Goal: Find specific page/section: Find specific page/section

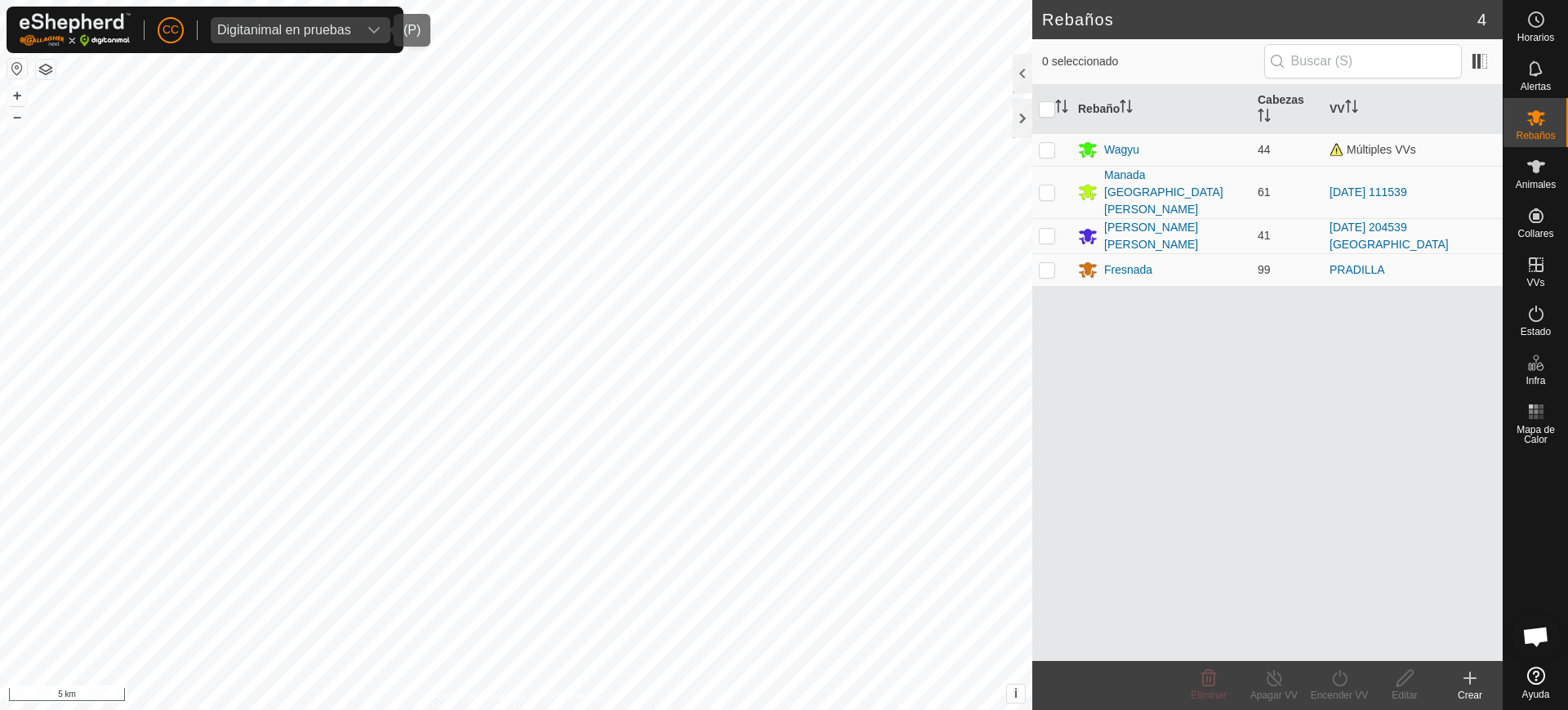
click at [246, 24] on div "Digitanimal en pruebas" at bounding box center [284, 30] width 134 height 13
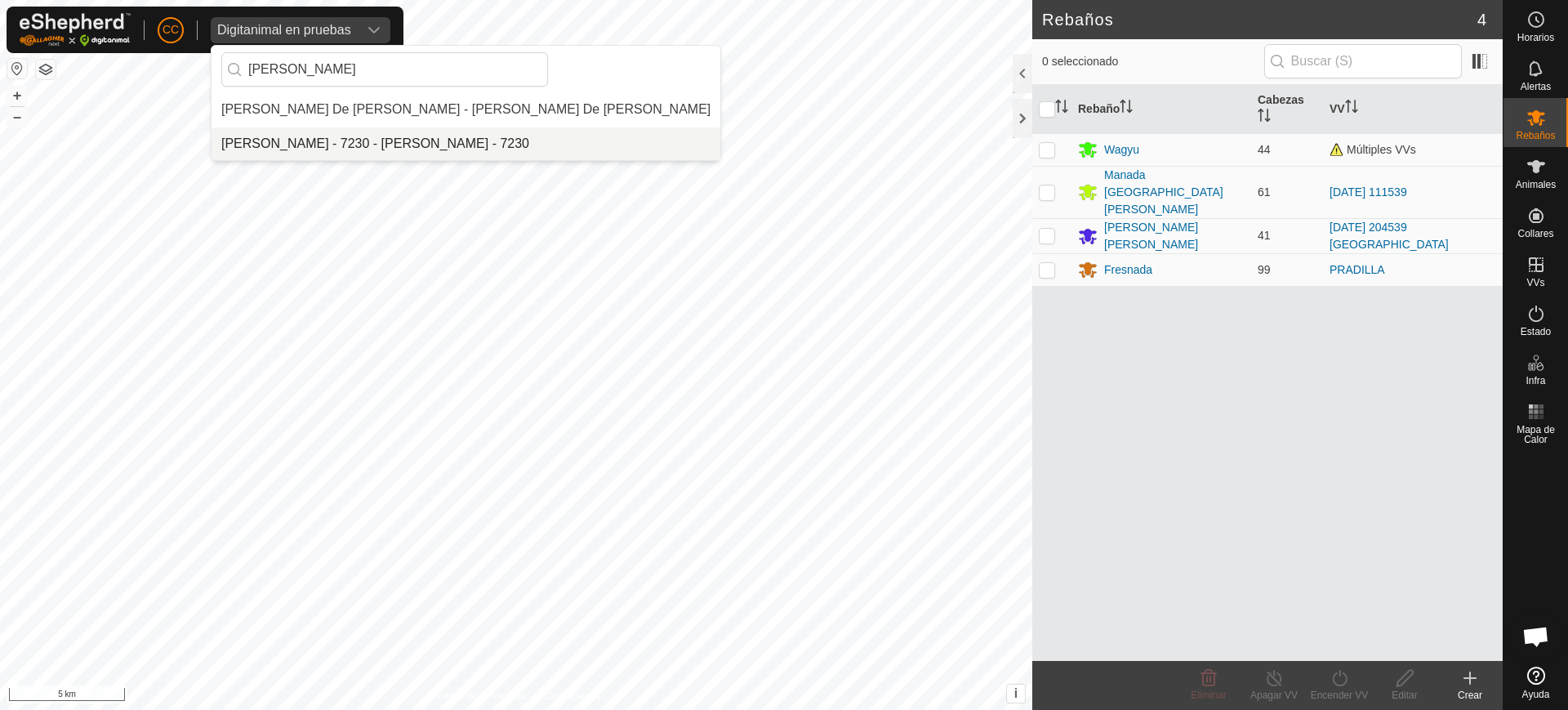
type input "[PERSON_NAME]"
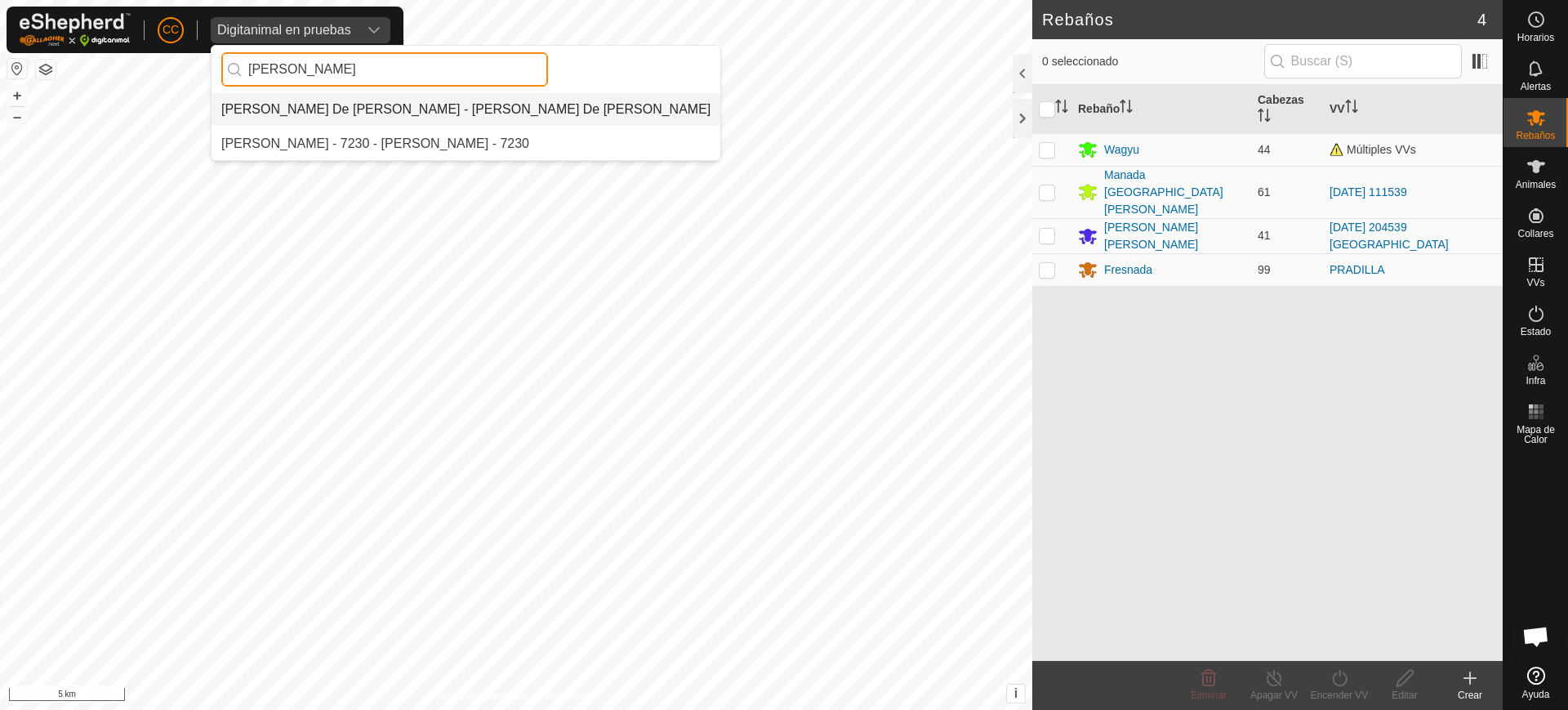
click at [188, 78] on div "CC Digitanimal en pruebas [PERSON_NAME] De [PERSON_NAME] - [PERSON_NAME] De [PE…" at bounding box center [784, 355] width 1568 height 710
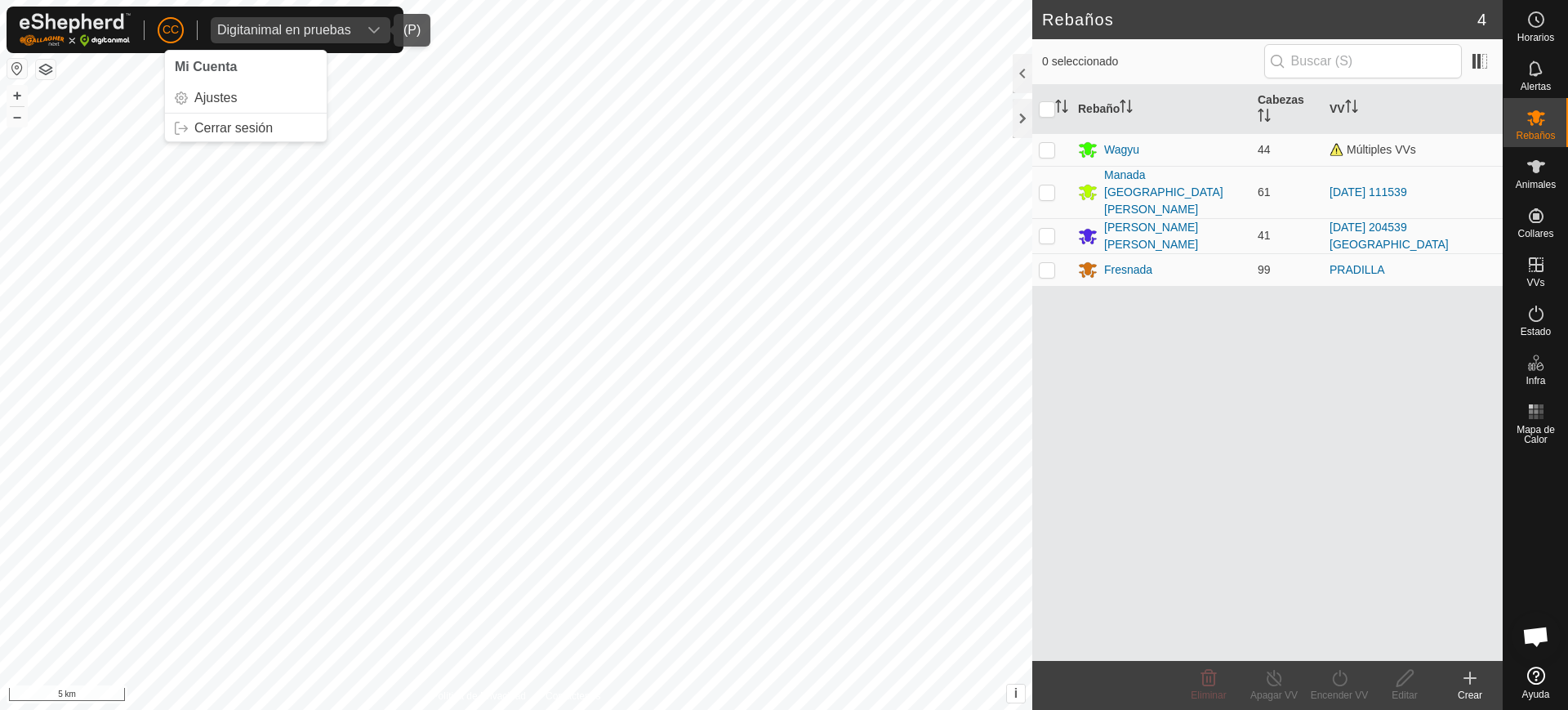
click at [248, 26] on div "Digitanimal en pruebas" at bounding box center [284, 30] width 134 height 13
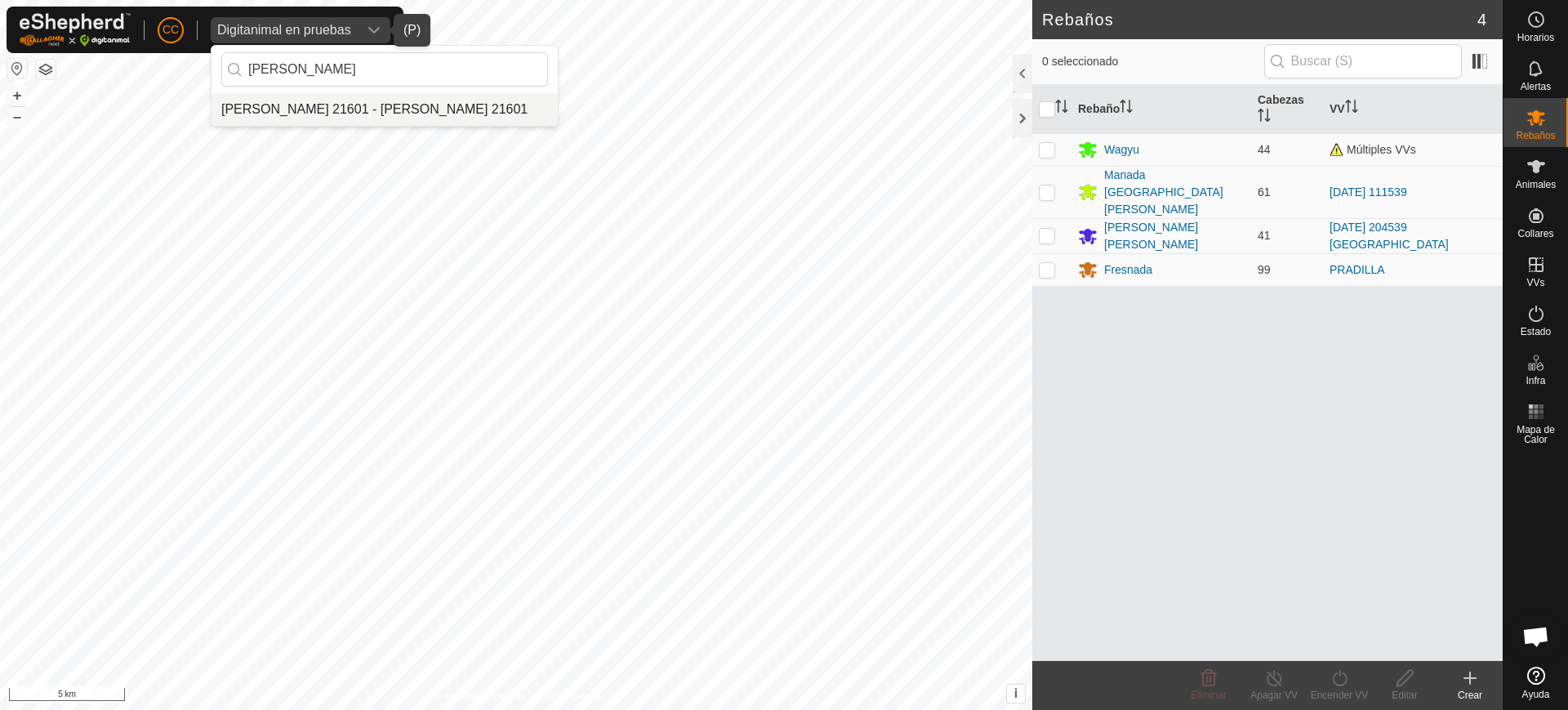
type input "[PERSON_NAME]"
click at [422, 110] on li "[PERSON_NAME] 21601 - [PERSON_NAME] 21601" at bounding box center [385, 110] width 346 height 32
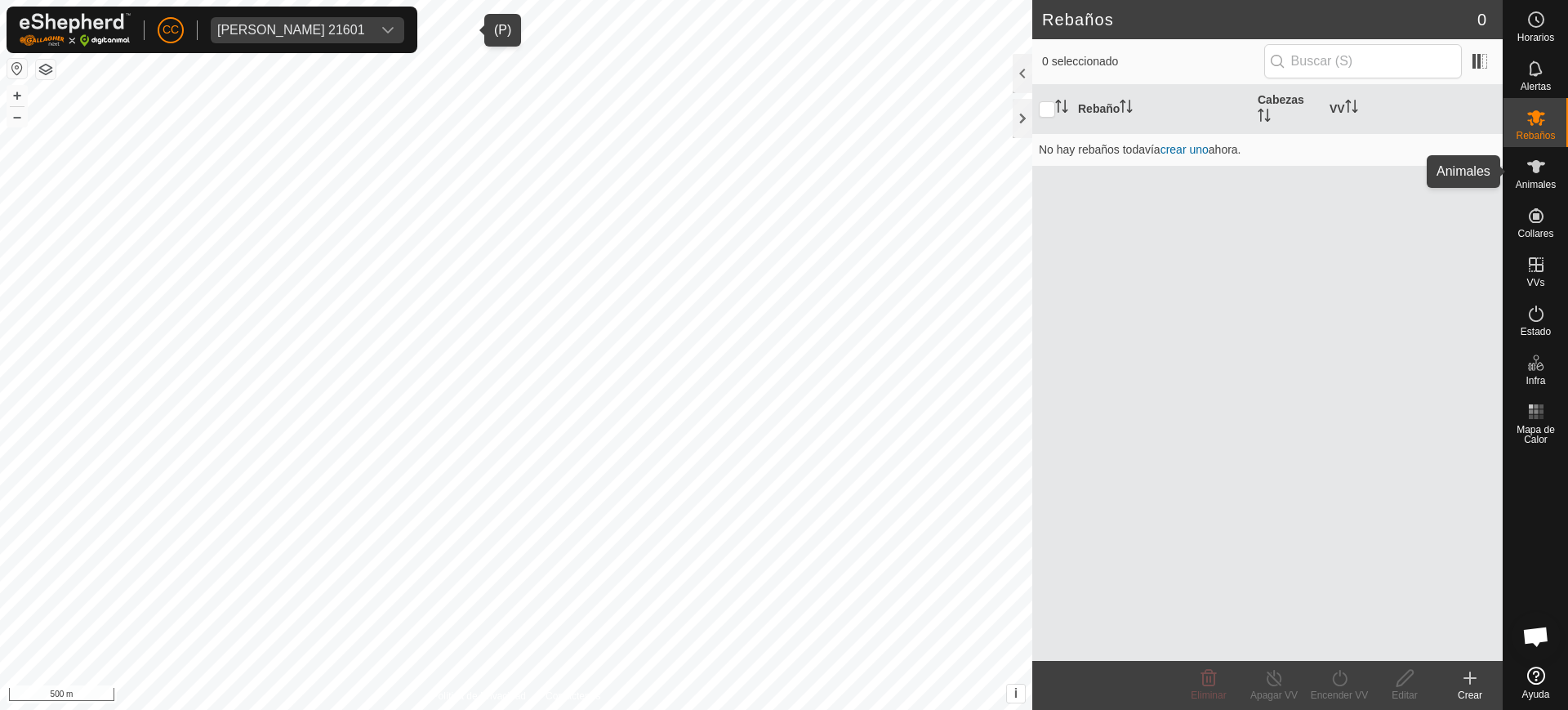
click at [1546, 177] on es-animals-svg-icon at bounding box center [1536, 166] width 30 height 26
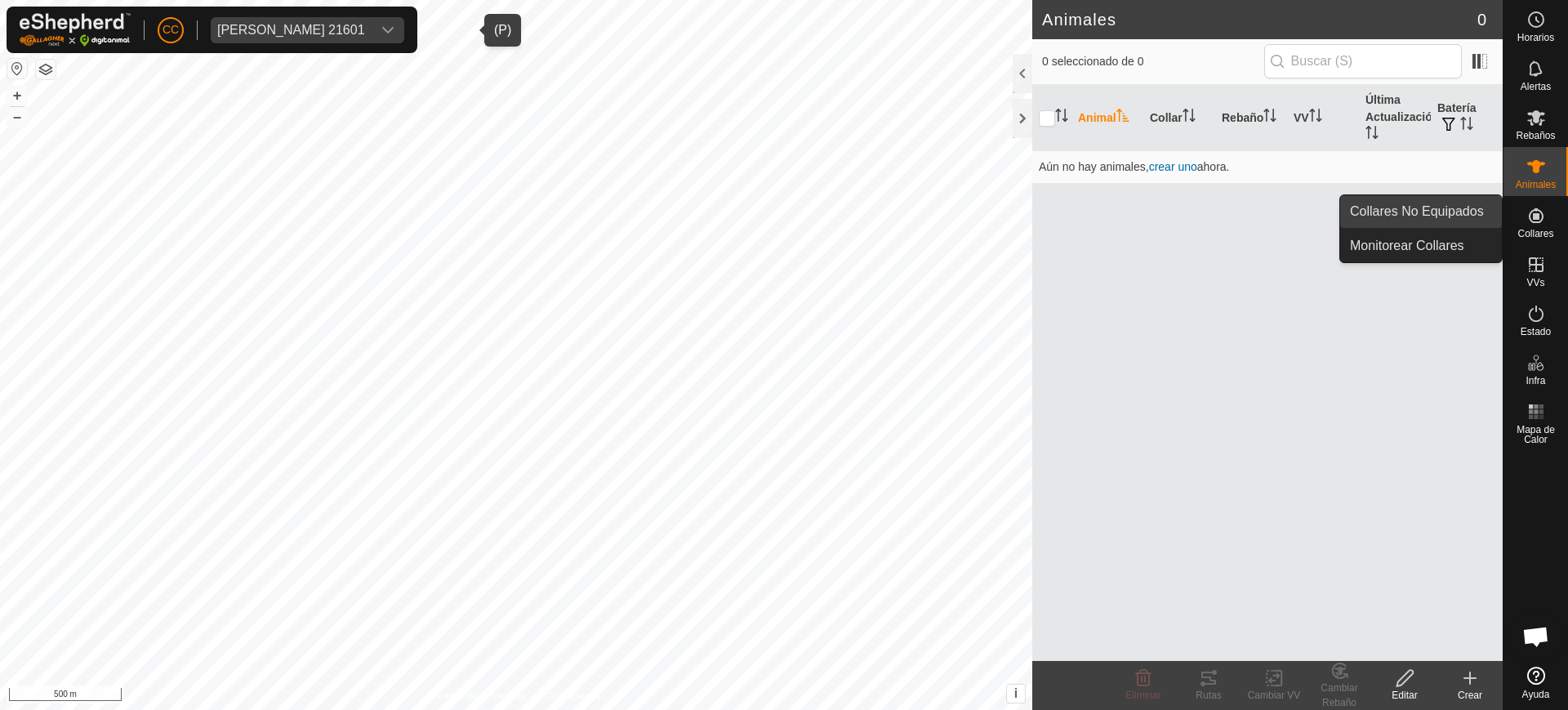
drag, startPoint x: 1502, startPoint y: 211, endPoint x: 1465, endPoint y: 209, distance: 37.1
click at [1465, 209] on link "Collares No Equipados" at bounding box center [1421, 211] width 162 height 32
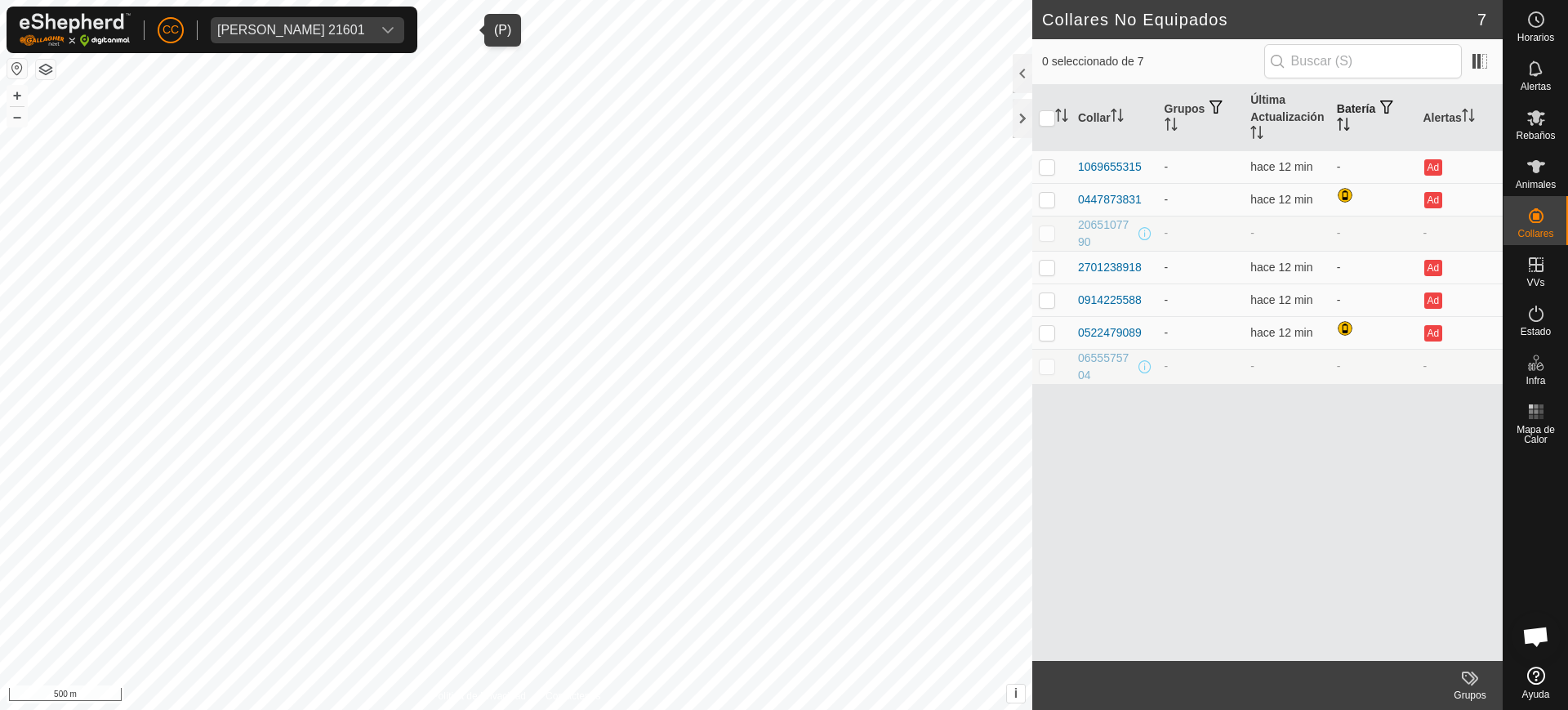
click at [1346, 126] on icon "Activar para ordenar" at bounding box center [1344, 124] width 13 height 13
click at [1344, 126] on icon "Activar para ordenar" at bounding box center [1344, 124] width 13 height 13
click at [1259, 127] on icon "Activar para ordenar" at bounding box center [1257, 132] width 13 height 13
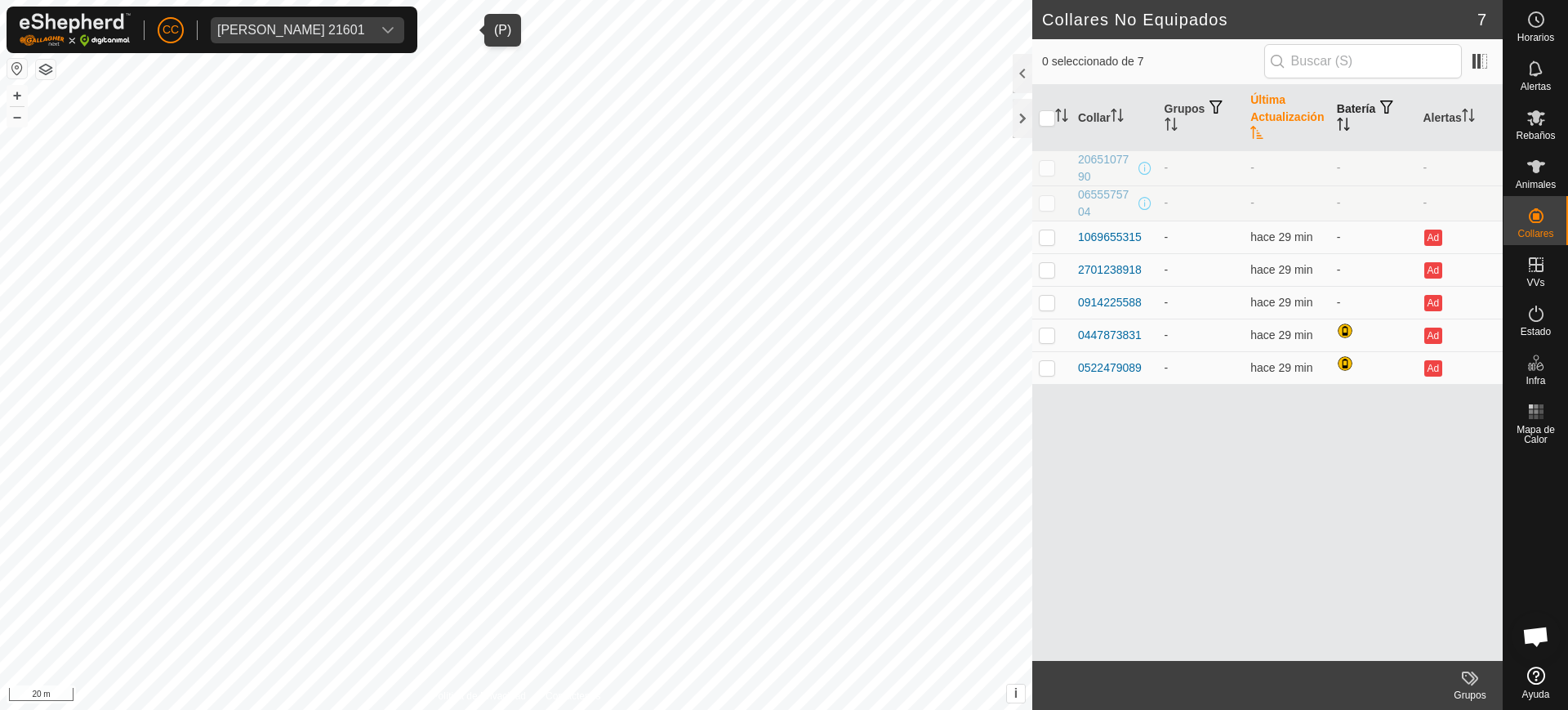
click at [326, 29] on div "[PERSON_NAME] 21601" at bounding box center [291, 30] width 148 height 13
type input "[PERSON_NAME]"
click at [356, 112] on li "[PERSON_NAME] 20020 - [PERSON_NAME] 20020" at bounding box center [385, 110] width 346 height 32
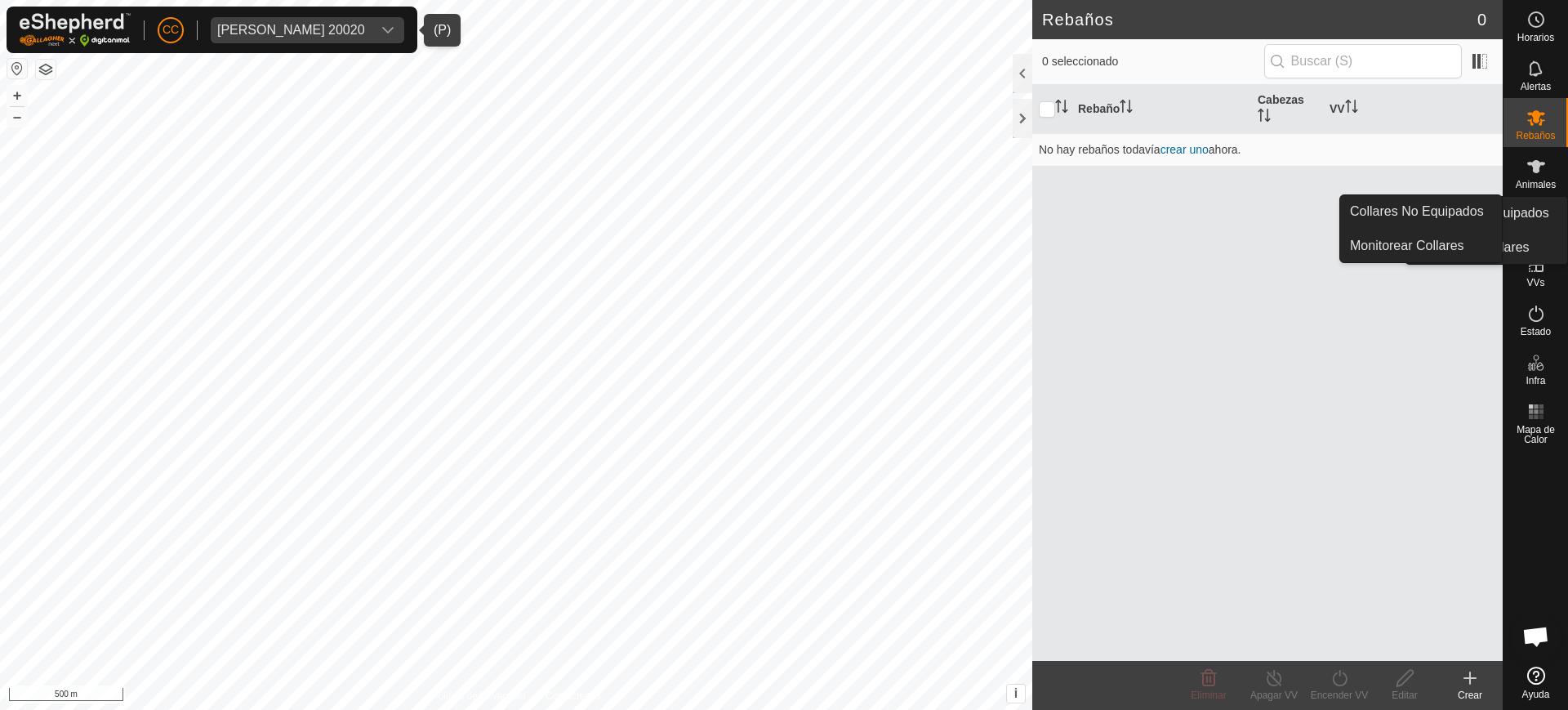
drag, startPoint x: 1544, startPoint y: 196, endPoint x: 1539, endPoint y: 214, distance: 18.7
click at [1539, 214] on icon at bounding box center [1537, 215] width 20 height 20
click at [1468, 201] on link "Collares No Equipados" at bounding box center [1421, 211] width 162 height 32
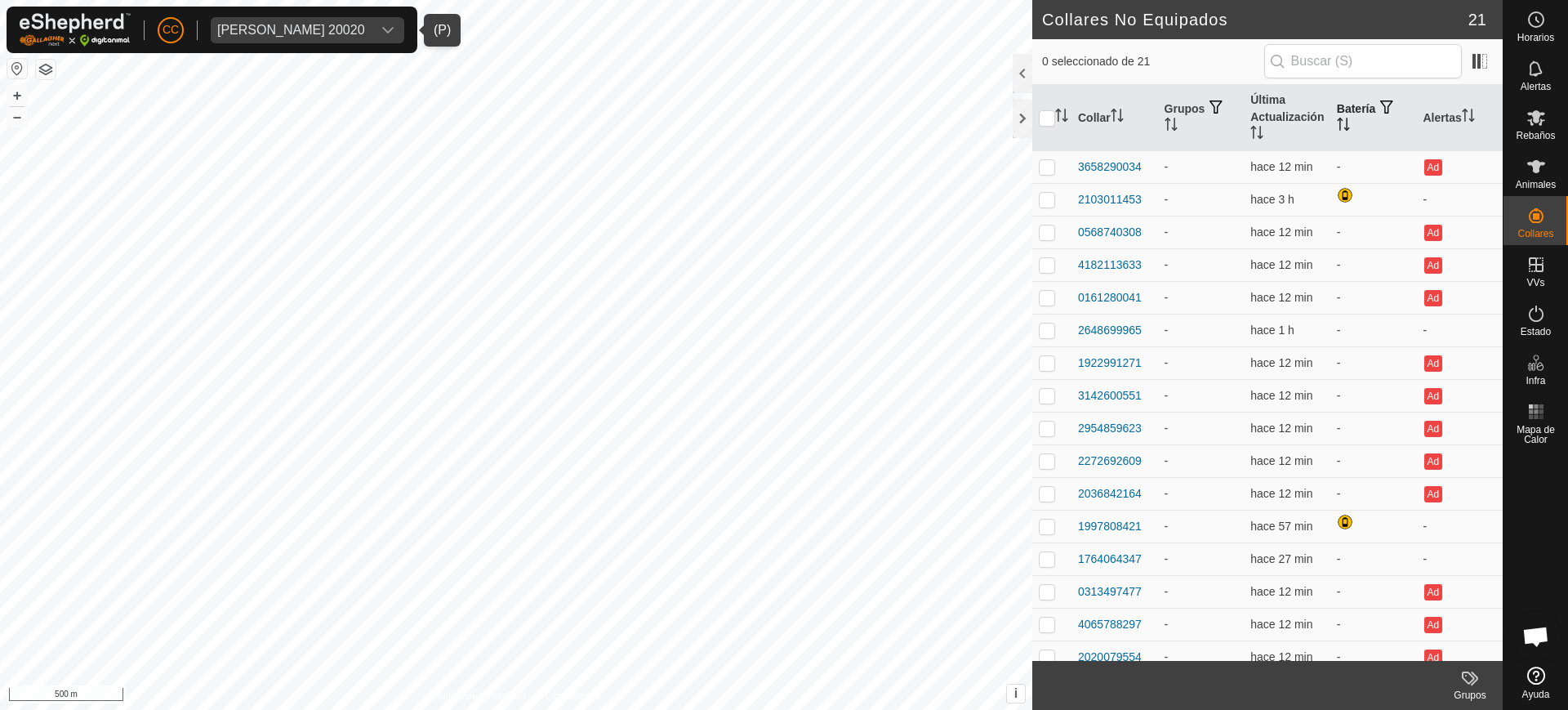
click at [1330, 113] on th "Batería" at bounding box center [1373, 118] width 86 height 66
click at [365, 23] on div "[PERSON_NAME] 20020" at bounding box center [291, 30] width 148 height 13
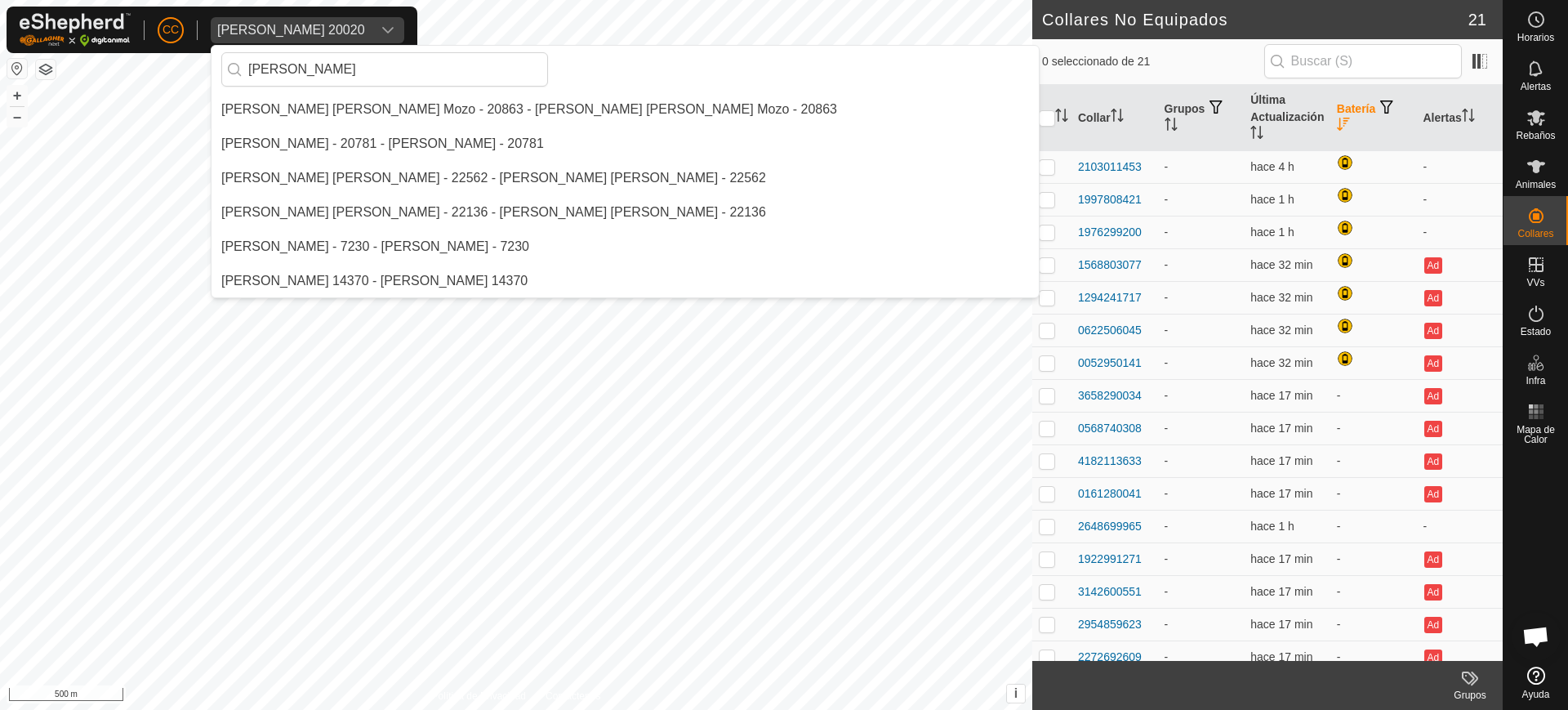
scroll to position [206, 0]
type input "m"
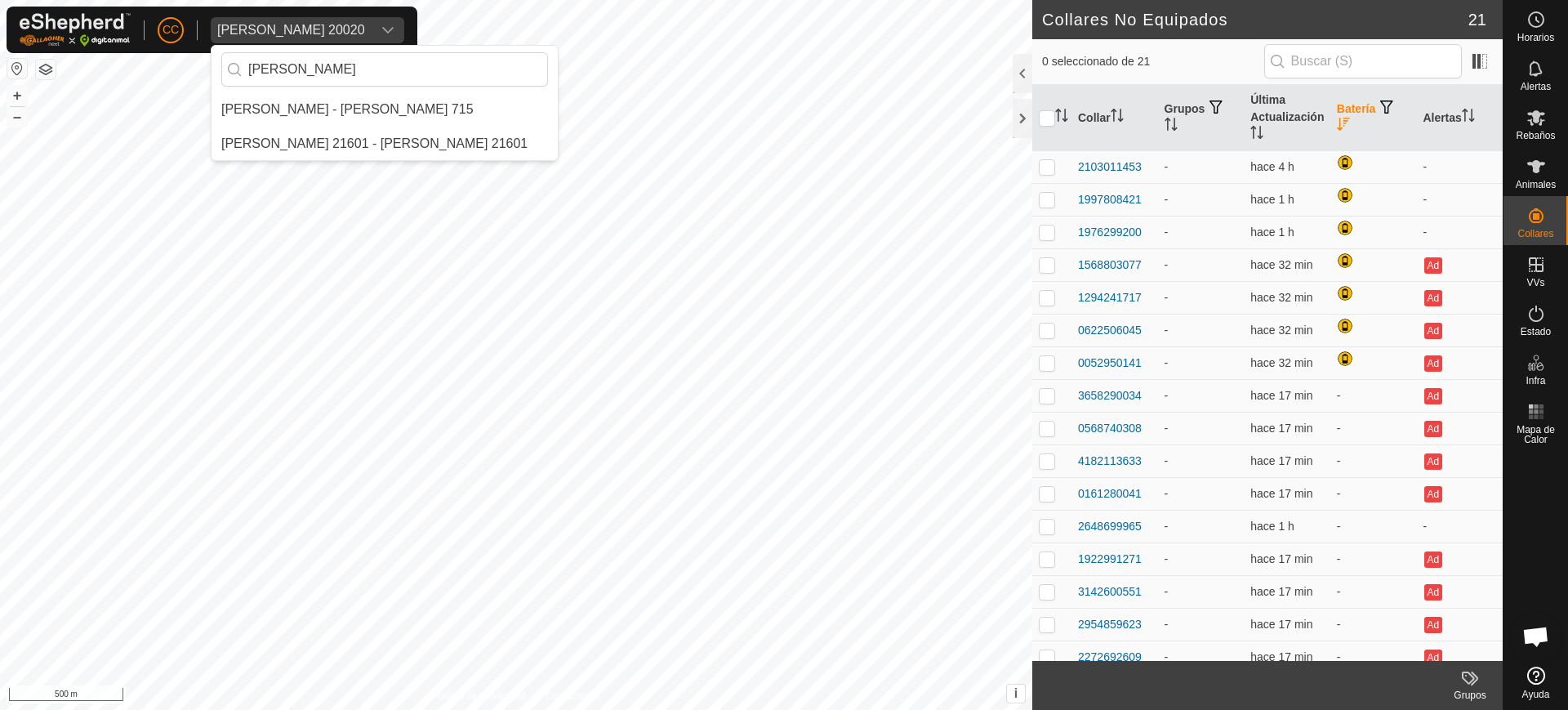
scroll to position [0, 0]
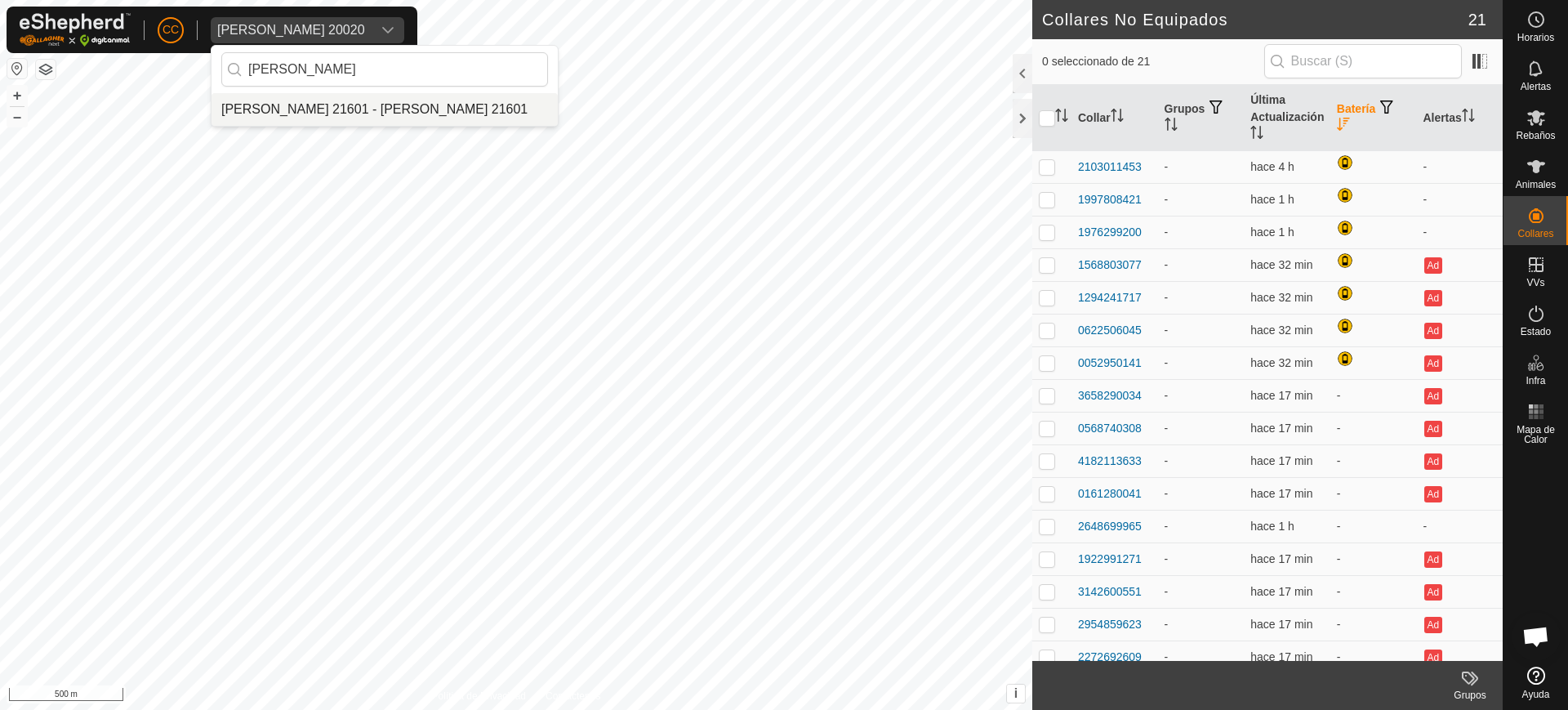
type input "[PERSON_NAME]"
click at [513, 98] on li "[PERSON_NAME] 21601 - [PERSON_NAME] 21601" at bounding box center [385, 110] width 346 height 32
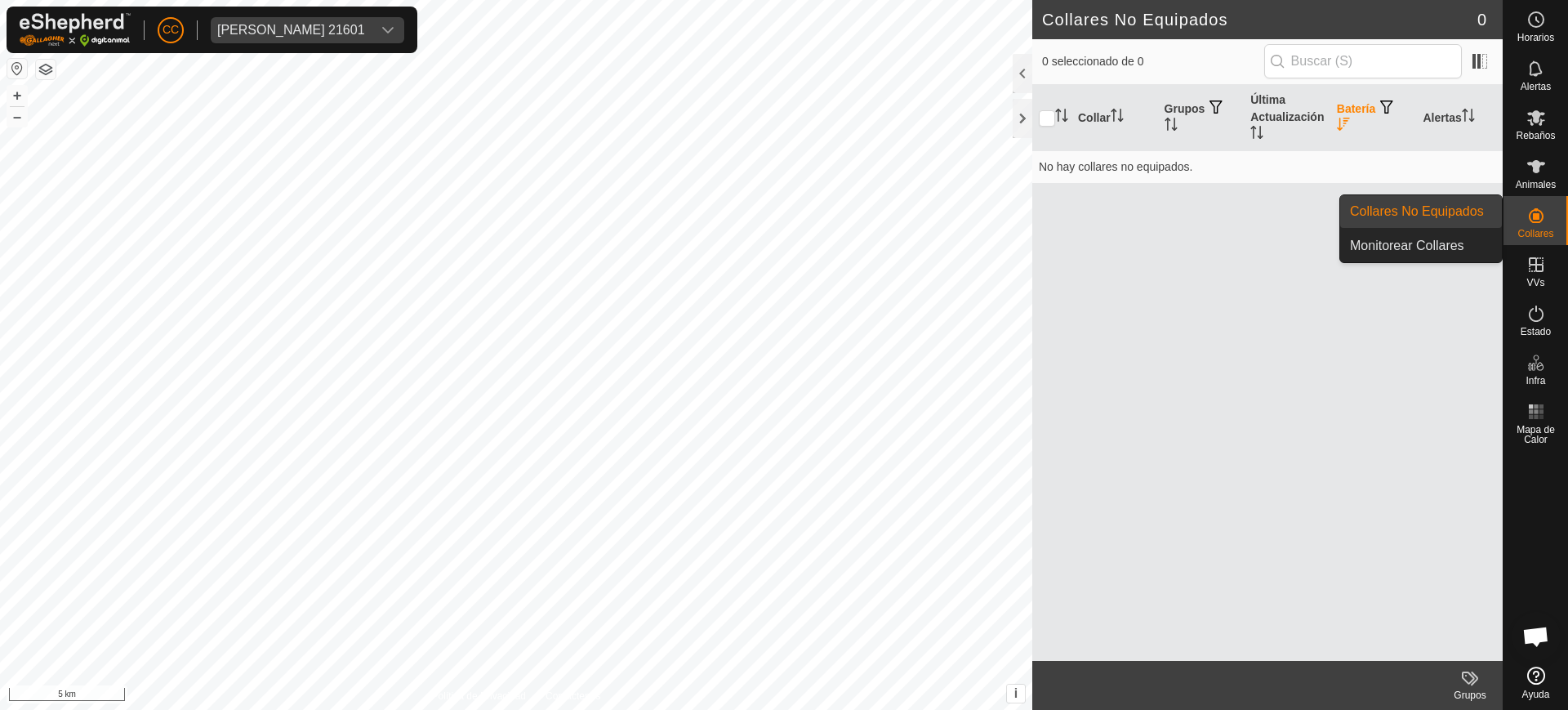
click at [1547, 223] on es-neckbands-svg-icon at bounding box center [1536, 215] width 30 height 26
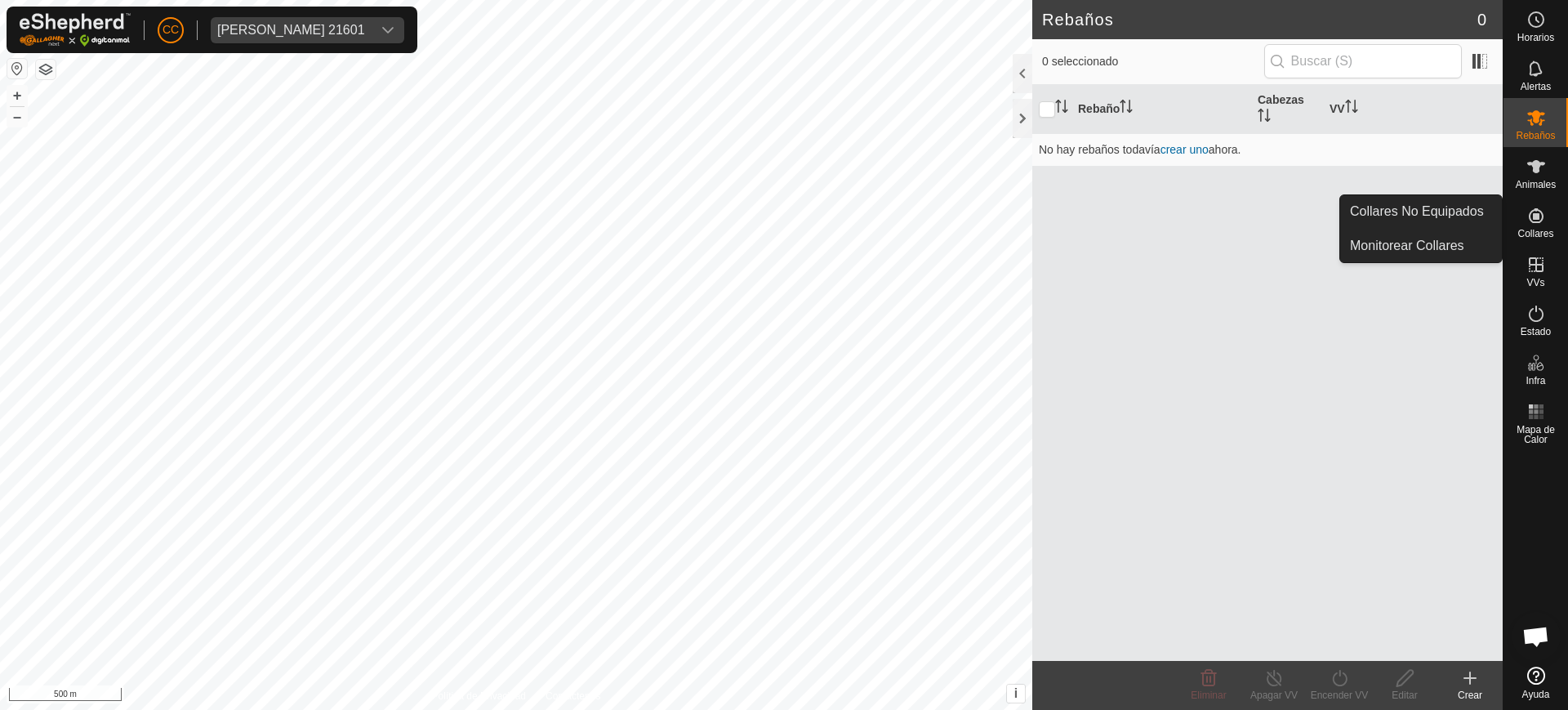
click at [1549, 208] on es-neckbands-svg-icon at bounding box center [1536, 215] width 30 height 26
click at [1546, 221] on es-neckbands-svg-icon at bounding box center [1536, 215] width 30 height 26
click at [1443, 206] on link "Collares No Equipados" at bounding box center [1421, 211] width 162 height 32
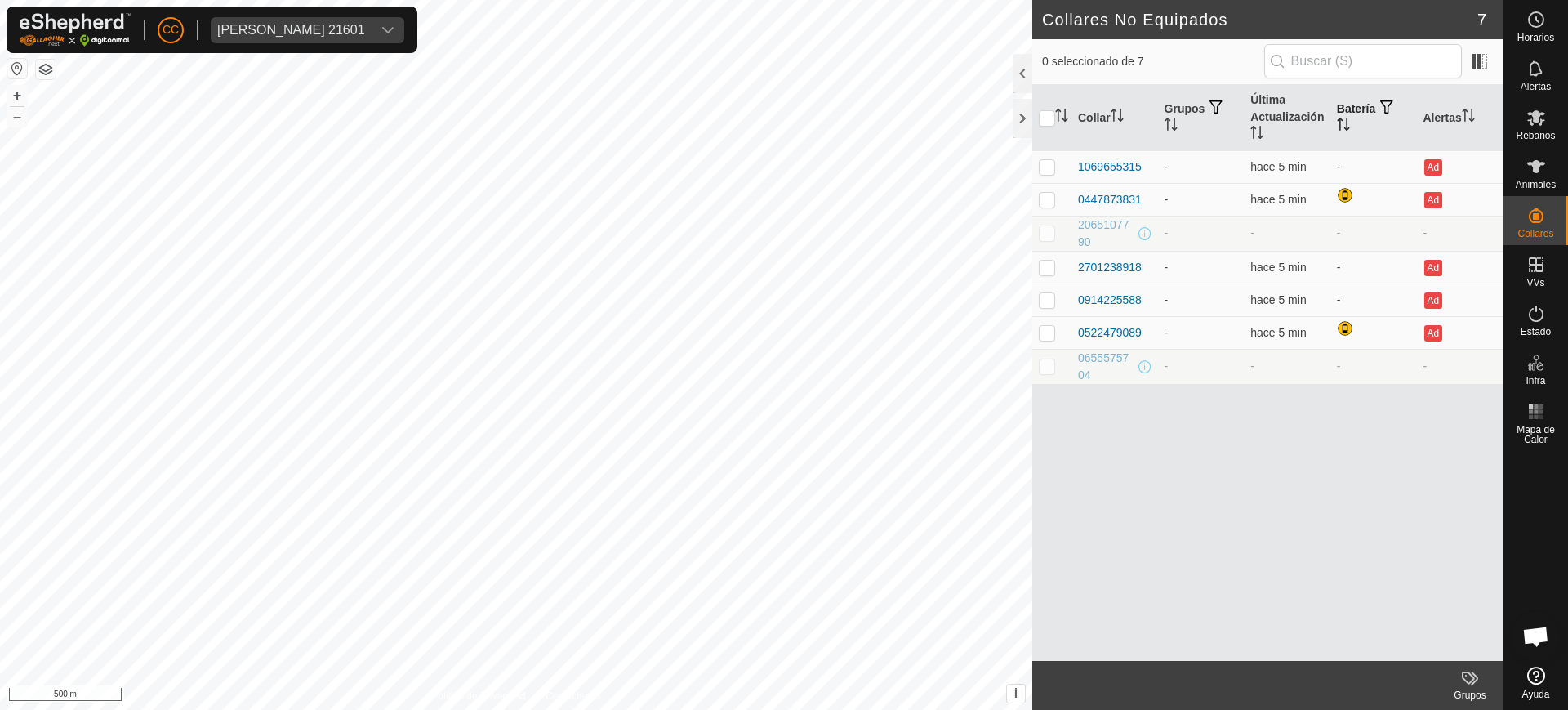
click at [1344, 124] on icon "Activar para ordenar" at bounding box center [1344, 124] width 13 height 13
click at [1347, 132] on p-sorticon "Activar para ordenar" at bounding box center [1344, 127] width 13 height 13
click at [1251, 120] on th "Última Actualización" at bounding box center [1287, 118] width 86 height 66
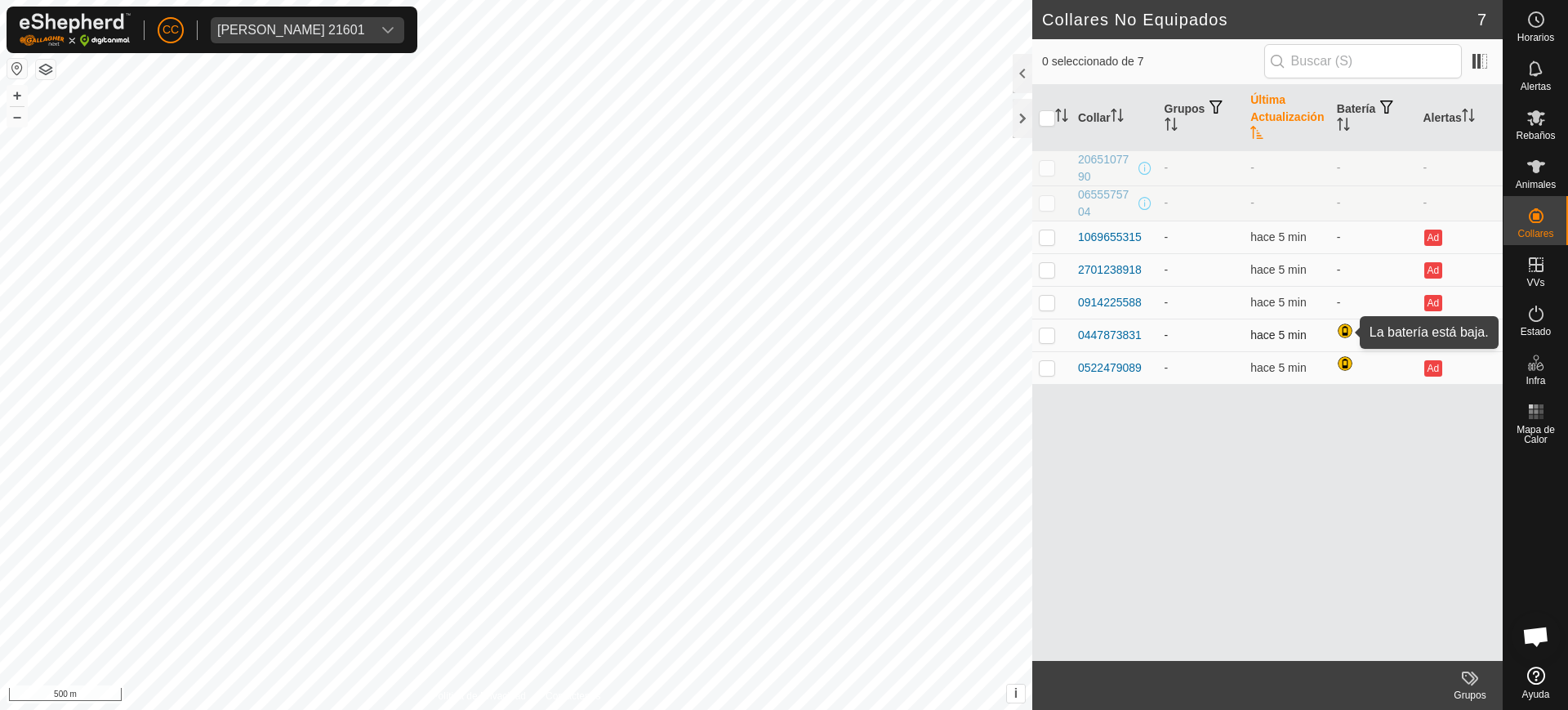
drag, startPoint x: 1345, startPoint y: 324, endPoint x: 1343, endPoint y: 332, distance: 8.2
click at [1343, 332] on div at bounding box center [1347, 332] width 20 height 20
click at [1348, 325] on div at bounding box center [1347, 332] width 20 height 20
click at [1343, 332] on div at bounding box center [1347, 332] width 20 height 20
click at [1253, 688] on footer "Grupos" at bounding box center [1267, 685] width 470 height 49
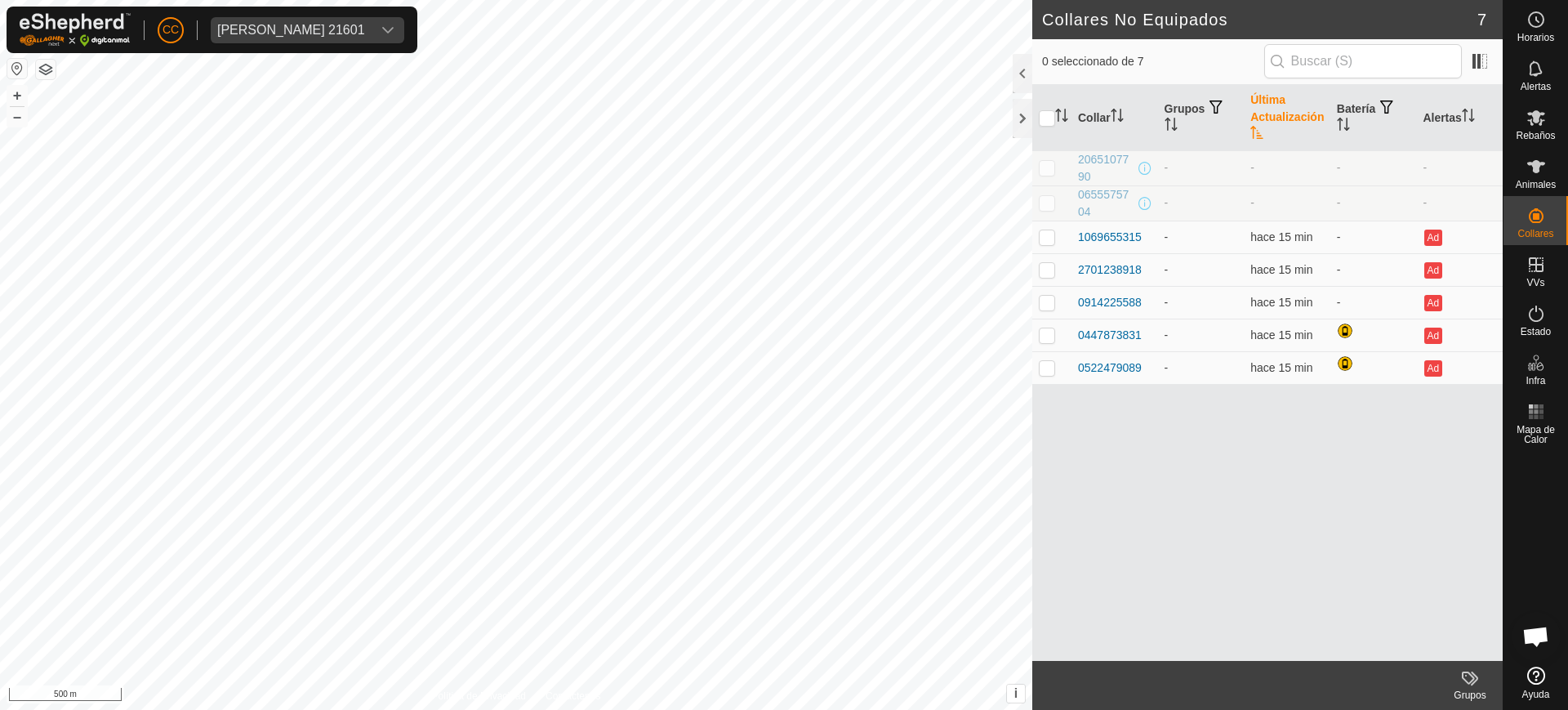
click at [1540, 671] on icon at bounding box center [1537, 676] width 18 height 18
